Goal: Navigation & Orientation: Find specific page/section

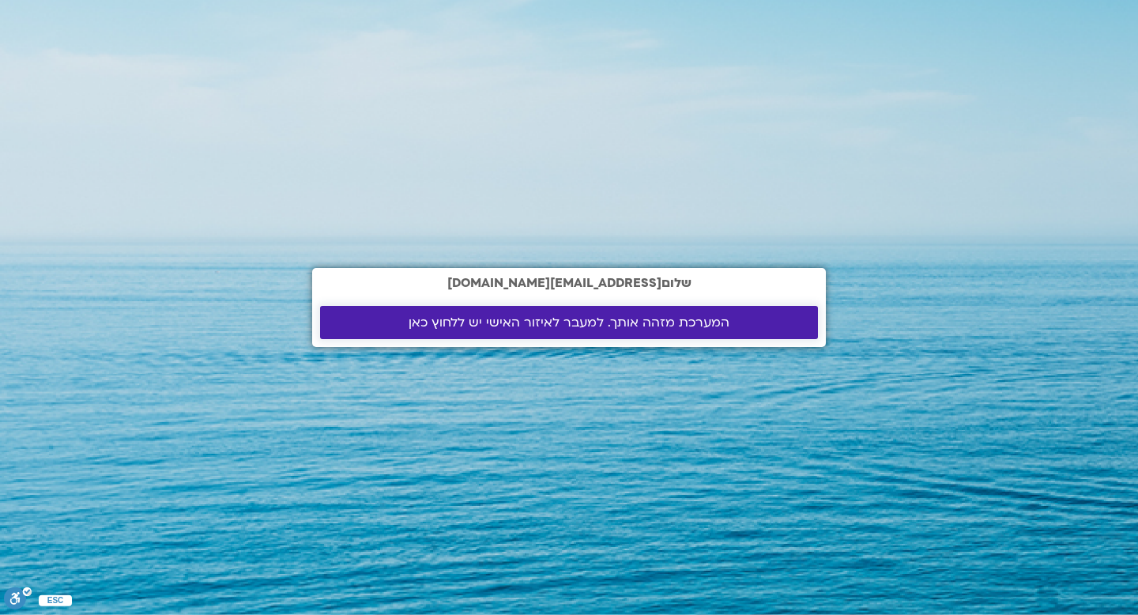
click at [594, 315] on span "המערכת מזהה אותך. למעבר לאיזור האישי יש ללחוץ כאן" at bounding box center [568, 322] width 321 height 14
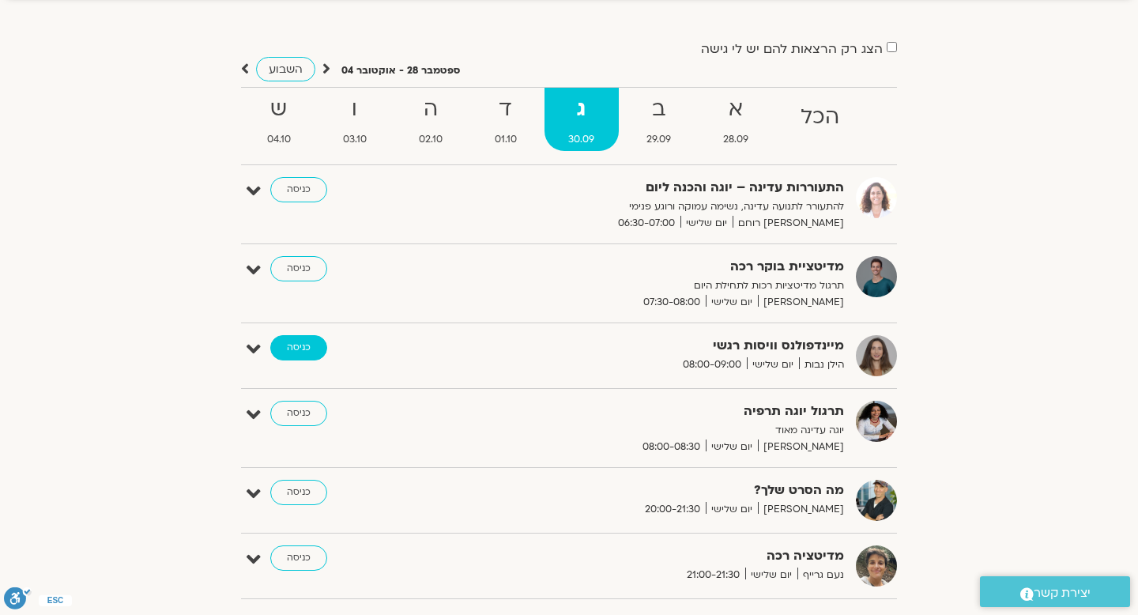
click at [295, 348] on link "כניסה" at bounding box center [298, 347] width 57 height 25
